Goal: Navigation & Orientation: Find specific page/section

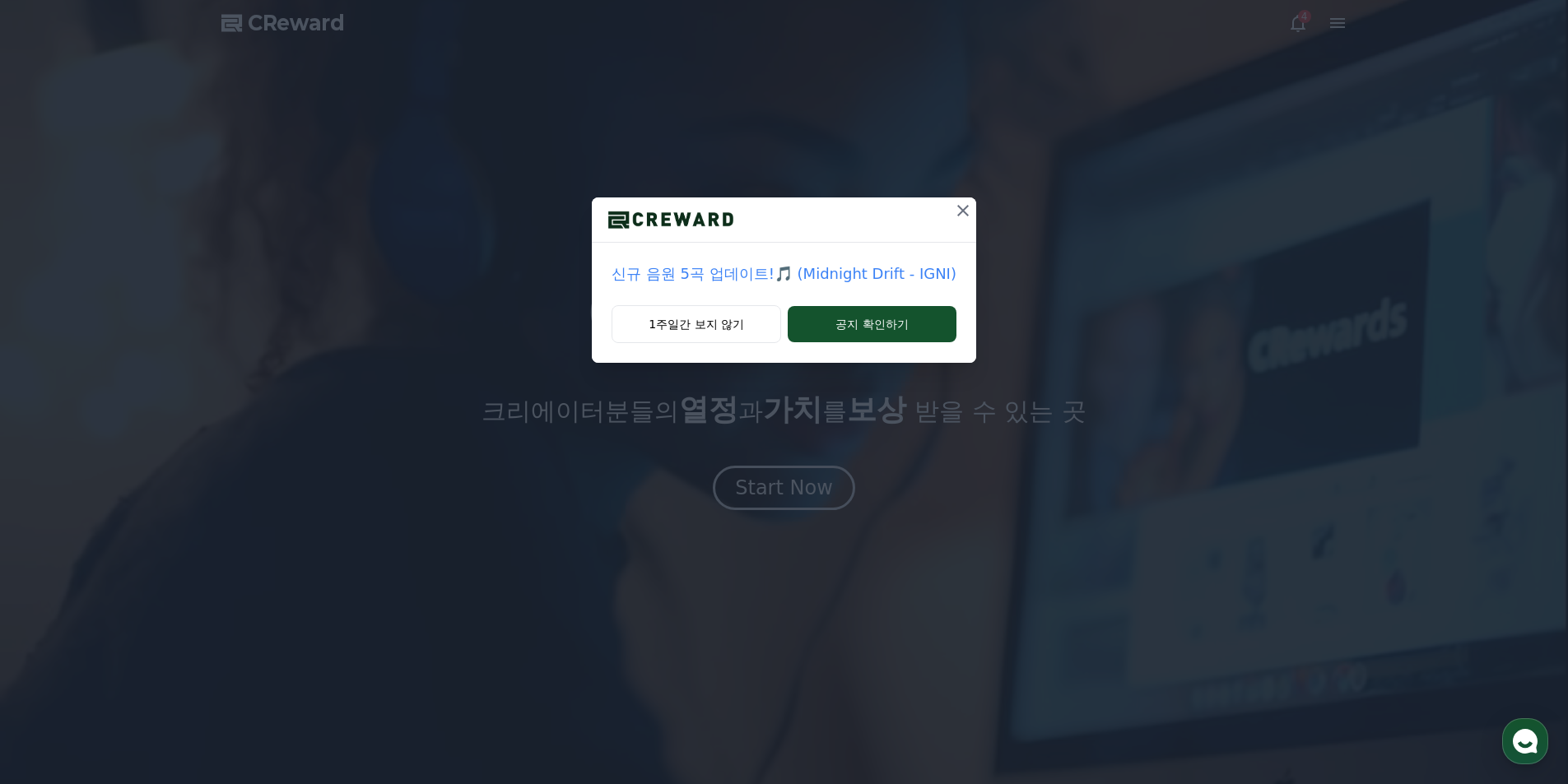
click at [961, 206] on icon at bounding box center [963, 211] width 20 height 20
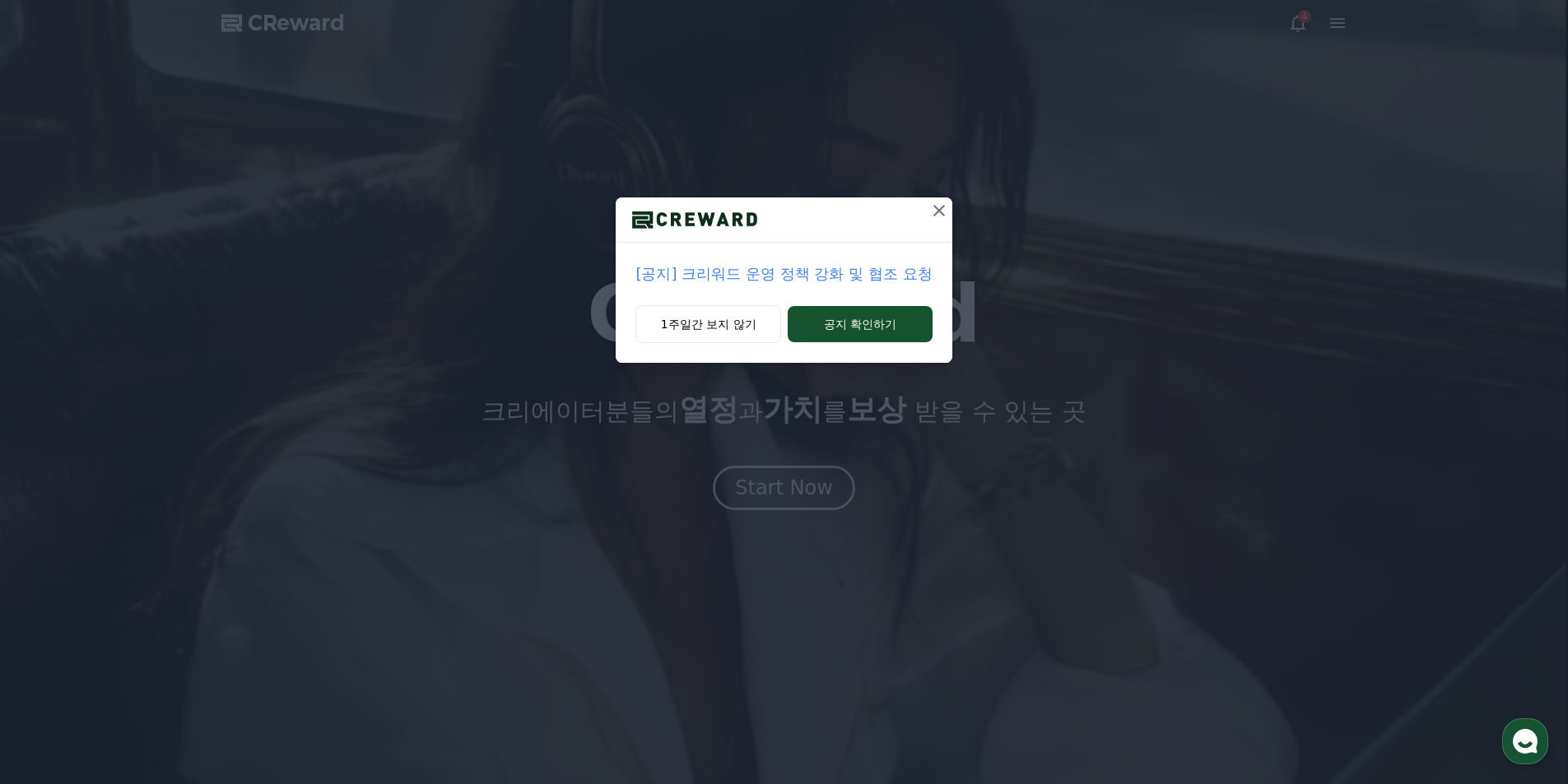
click at [938, 209] on icon at bounding box center [939, 211] width 11 height 11
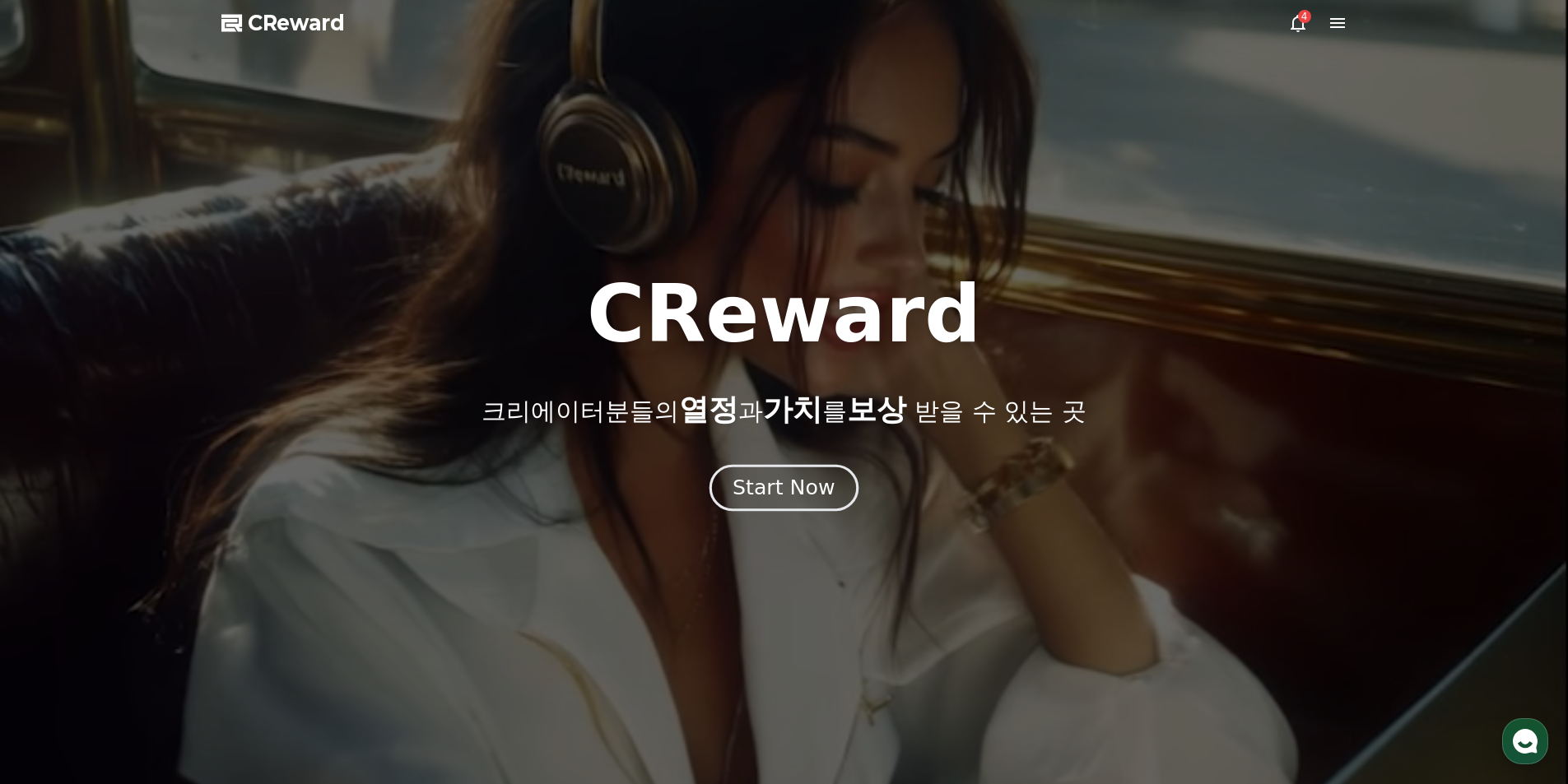
click at [799, 497] on div "Start Now" at bounding box center [784, 487] width 102 height 28
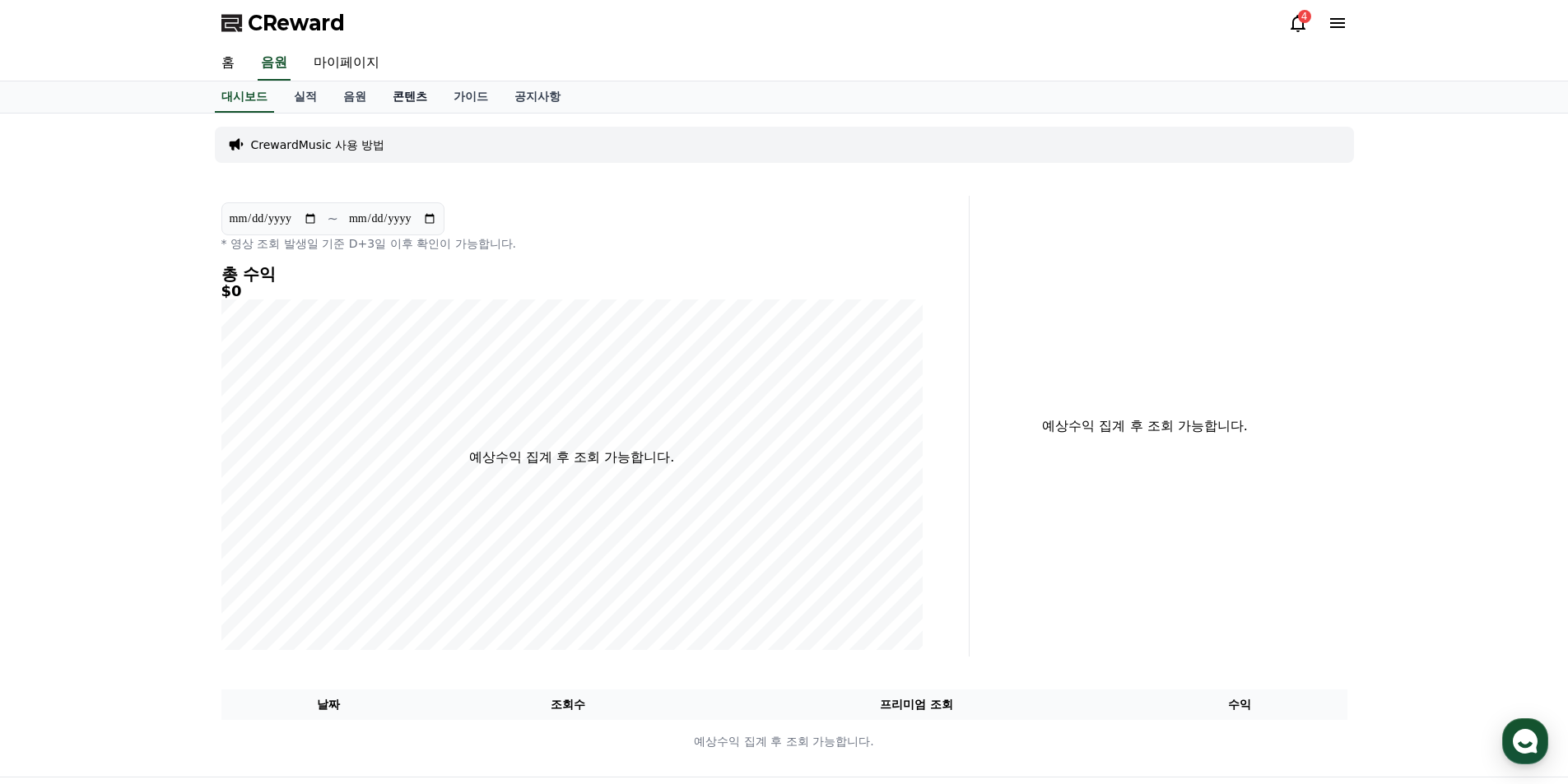
click at [398, 94] on link "콘텐츠" at bounding box center [410, 97] width 61 height 31
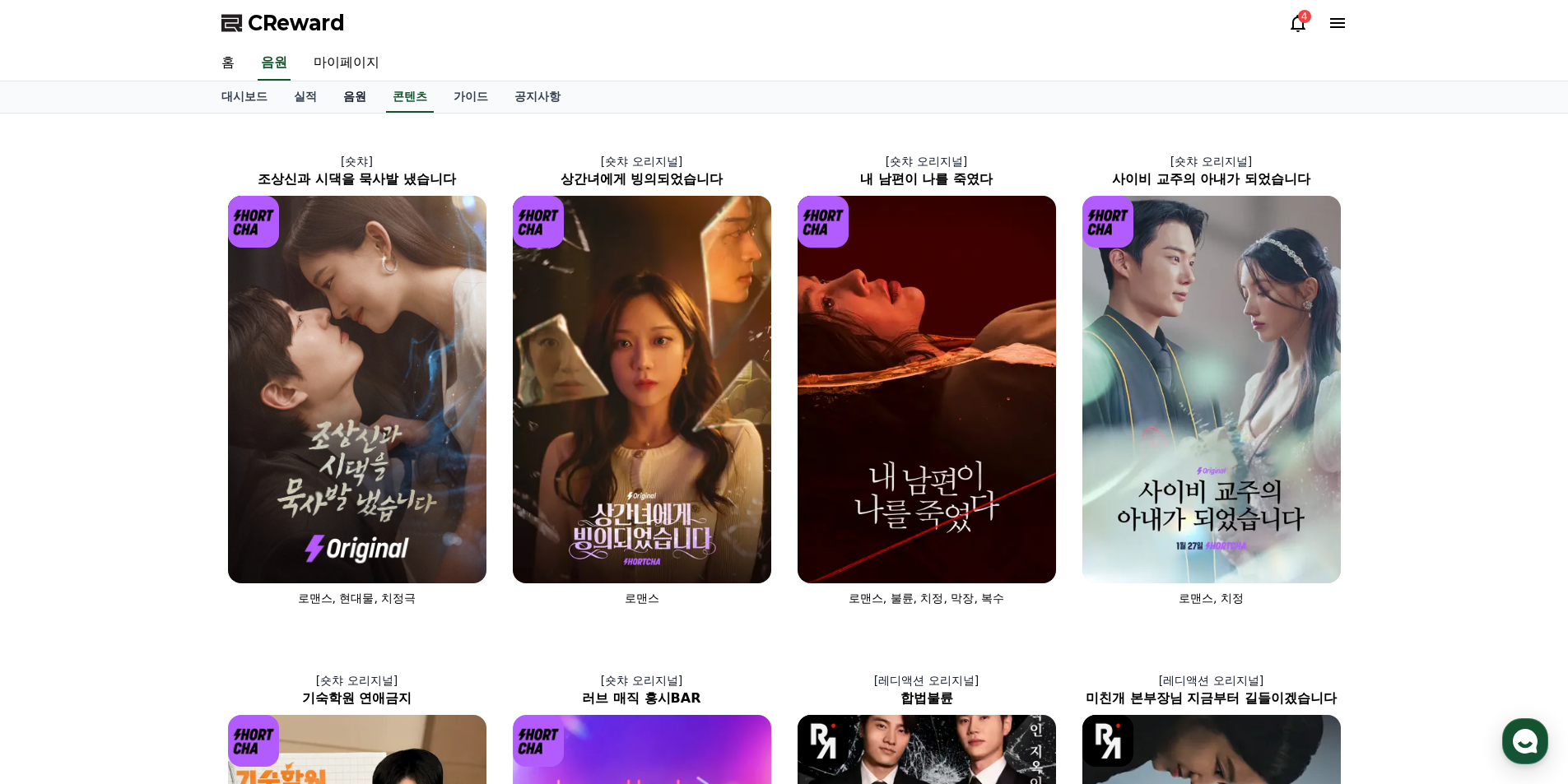
click at [350, 93] on link "음원" at bounding box center [355, 97] width 50 height 31
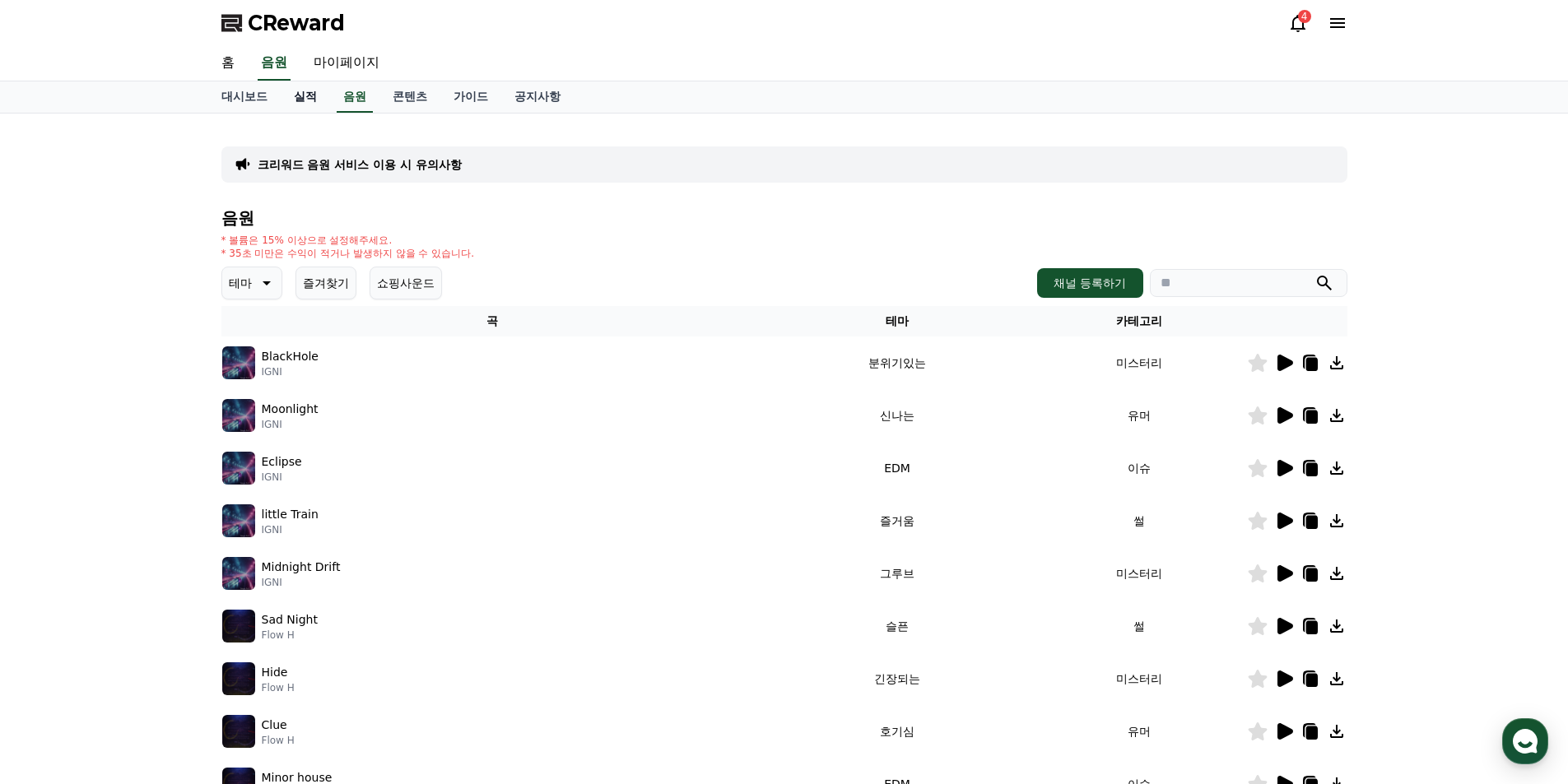
click at [305, 96] on link "실적" at bounding box center [306, 97] width 50 height 31
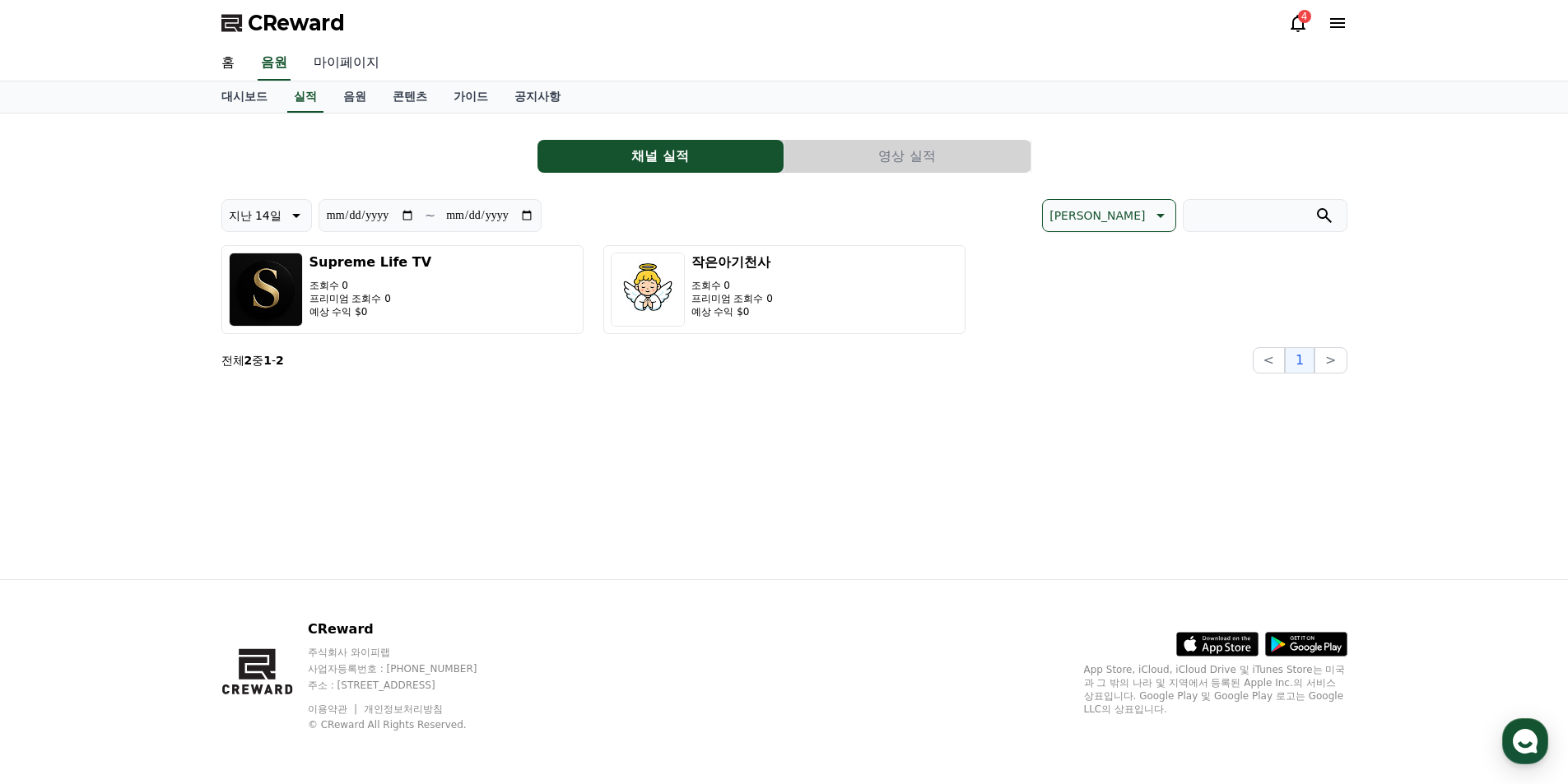
click at [340, 64] on link "마이페이지" at bounding box center [346, 63] width 92 height 34
select select "**********"
